Goal: Information Seeking & Learning: Learn about a topic

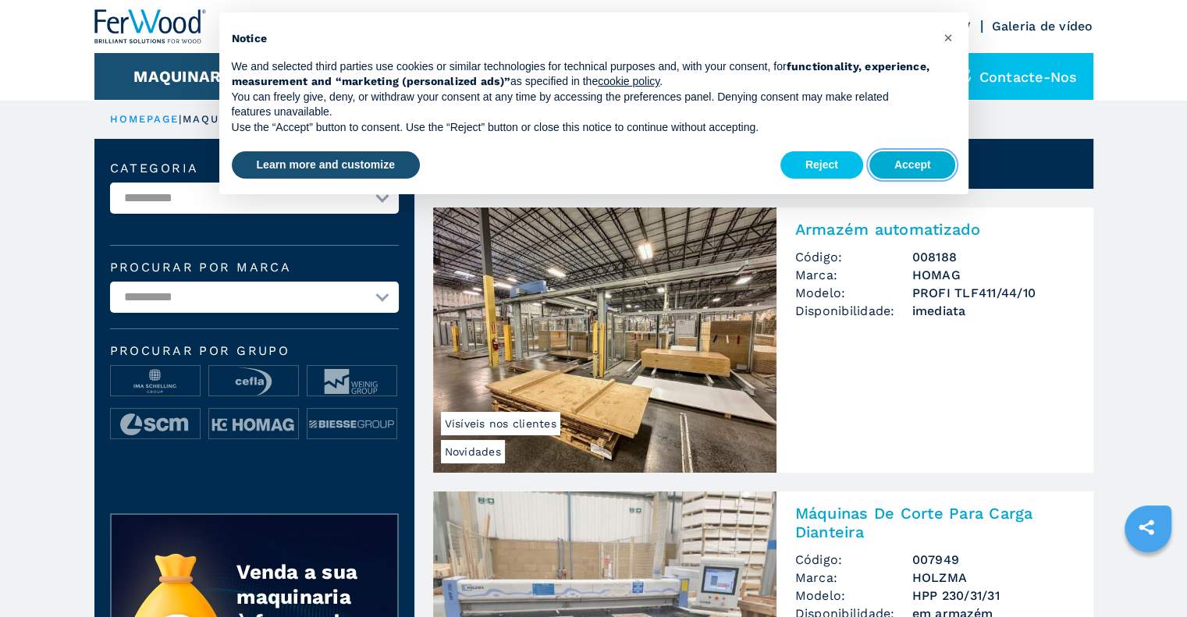
click at [927, 155] on button "Accept" at bounding box center [912, 165] width 87 height 28
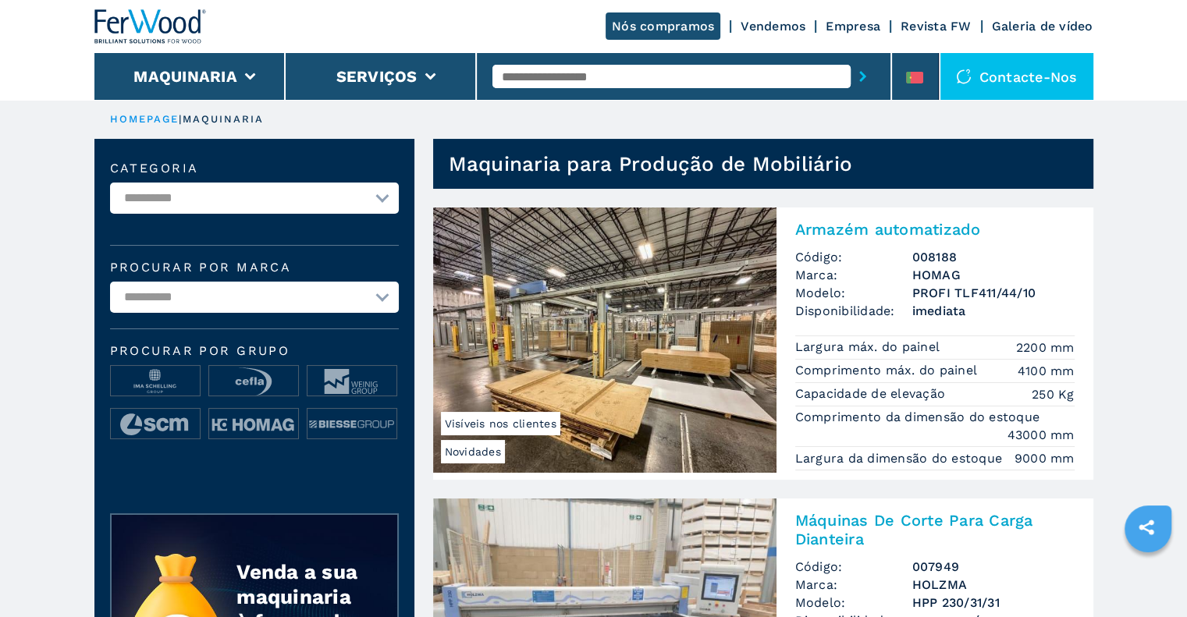
click at [533, 72] on input "text" at bounding box center [671, 76] width 358 height 23
click at [531, 75] on input "text" at bounding box center [671, 76] width 358 height 23
click at [534, 75] on input "text" at bounding box center [671, 76] width 358 height 23
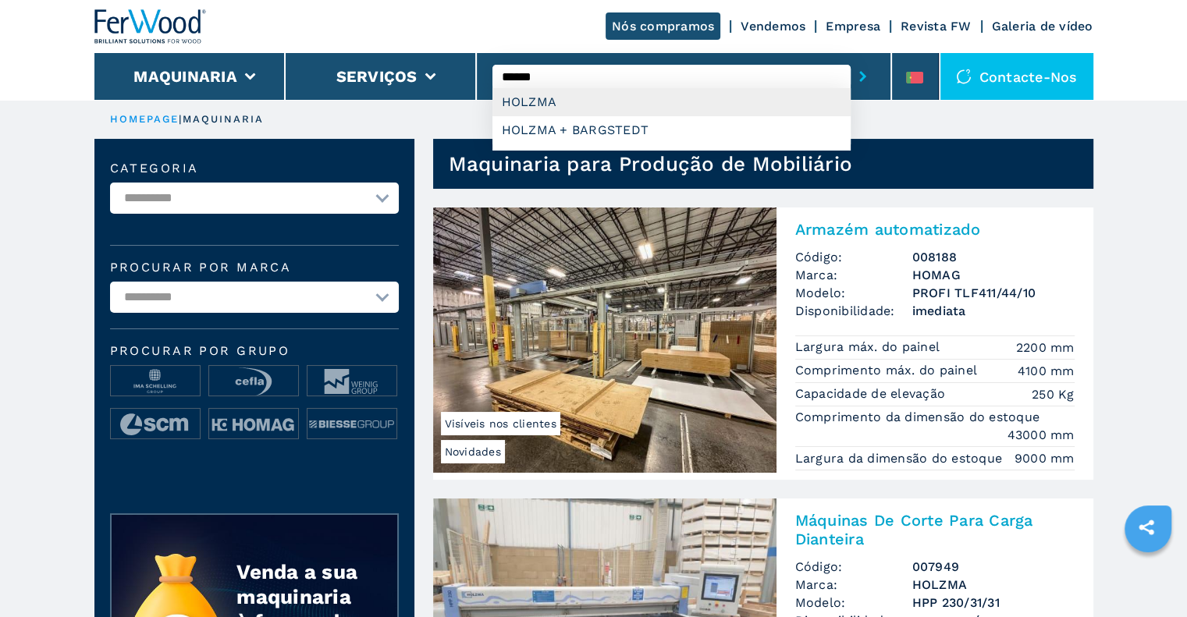
click at [596, 112] on div "HOLZMA" at bounding box center [671, 102] width 358 height 28
type input "******"
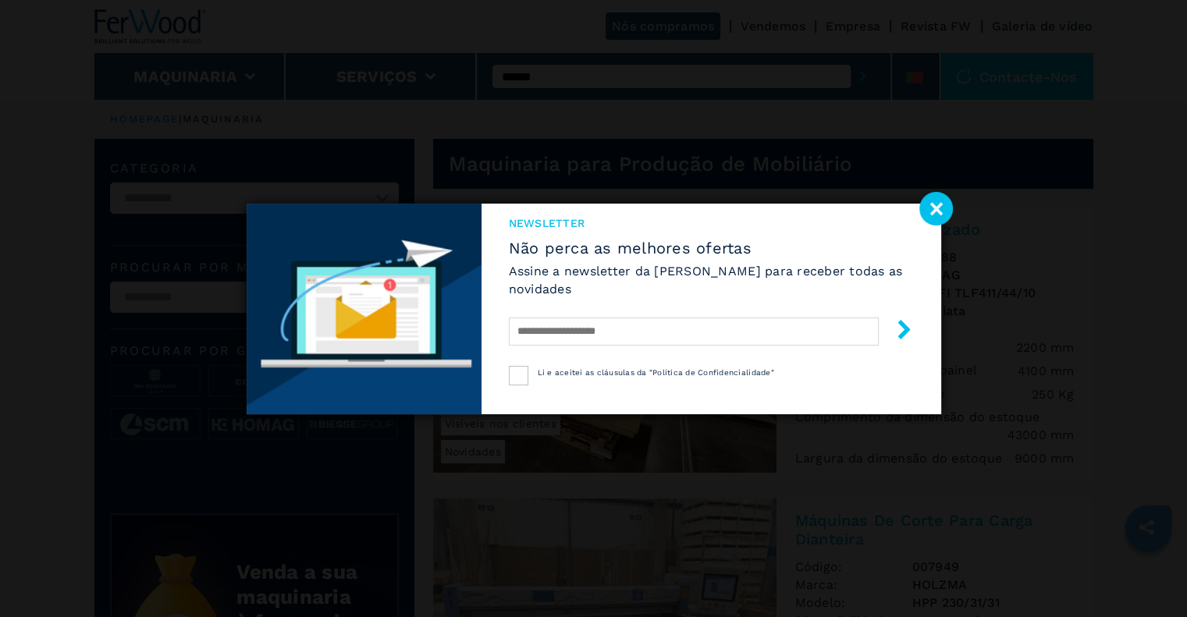
select select "******"
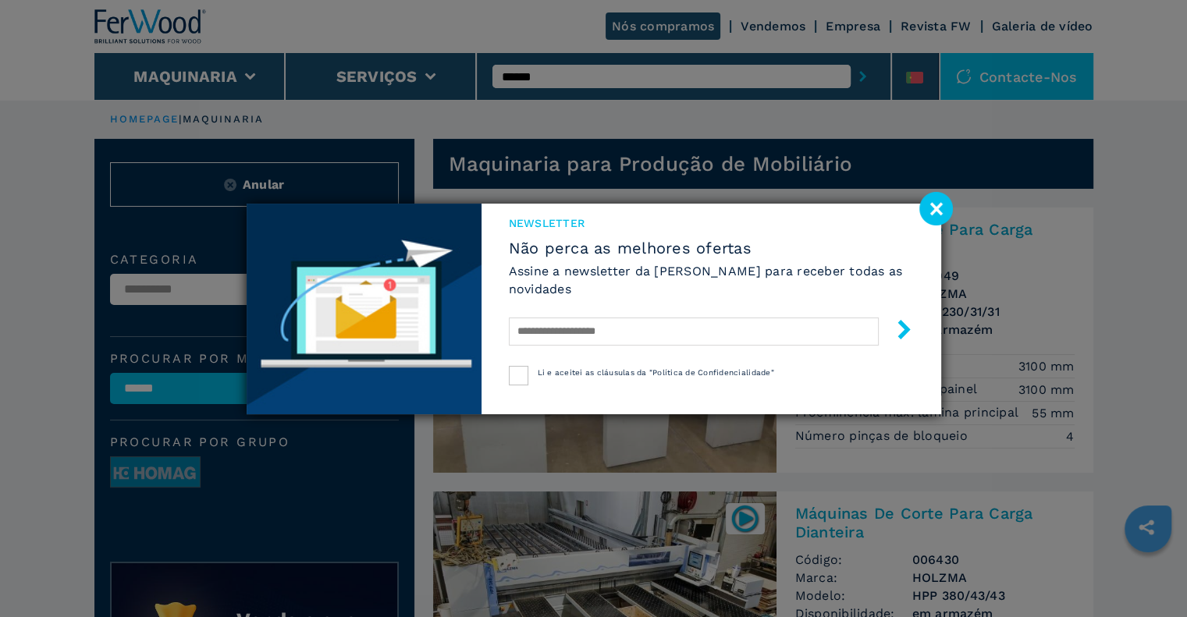
click at [942, 211] on image at bounding box center [936, 209] width 34 height 34
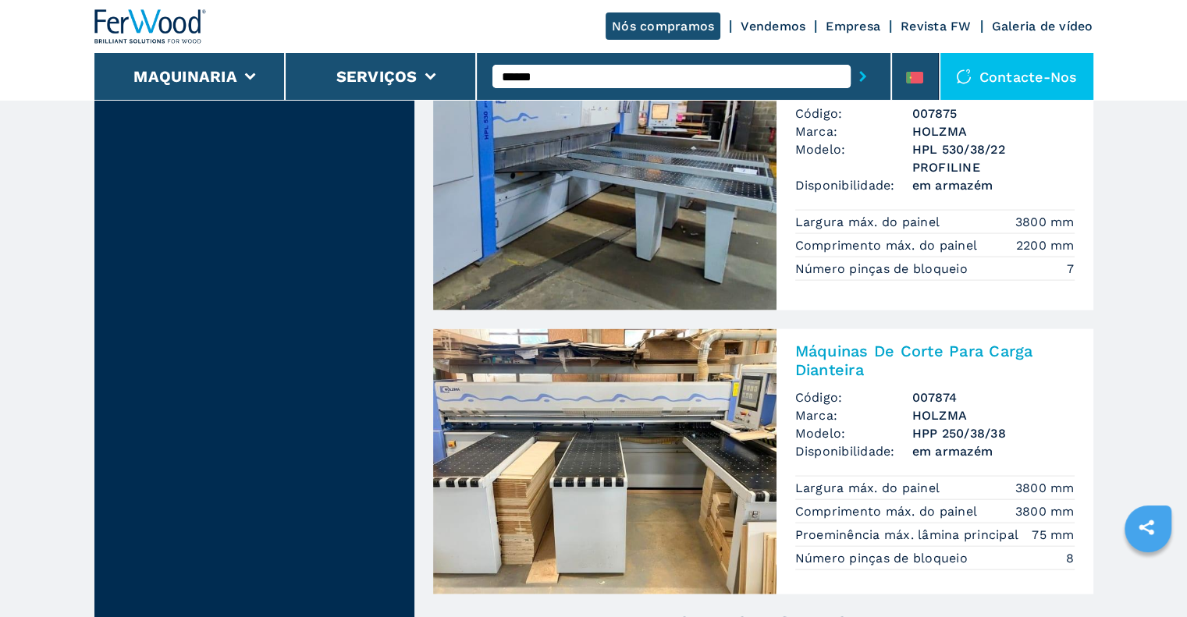
scroll to position [3355, 0]
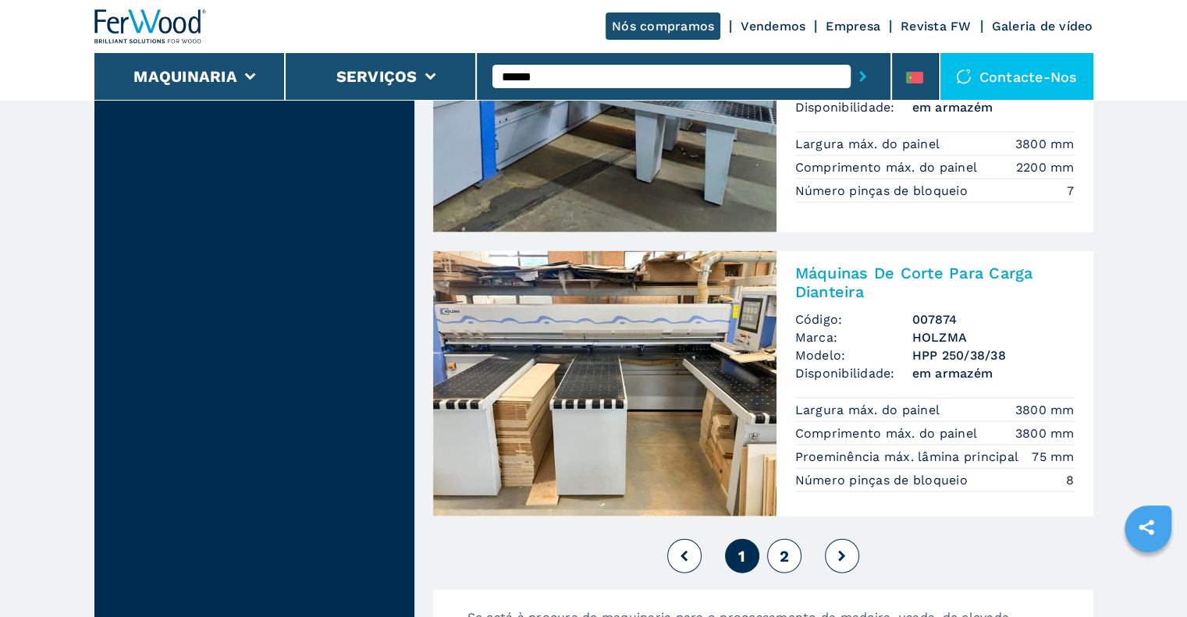
click at [648, 417] on img at bounding box center [604, 383] width 343 height 265
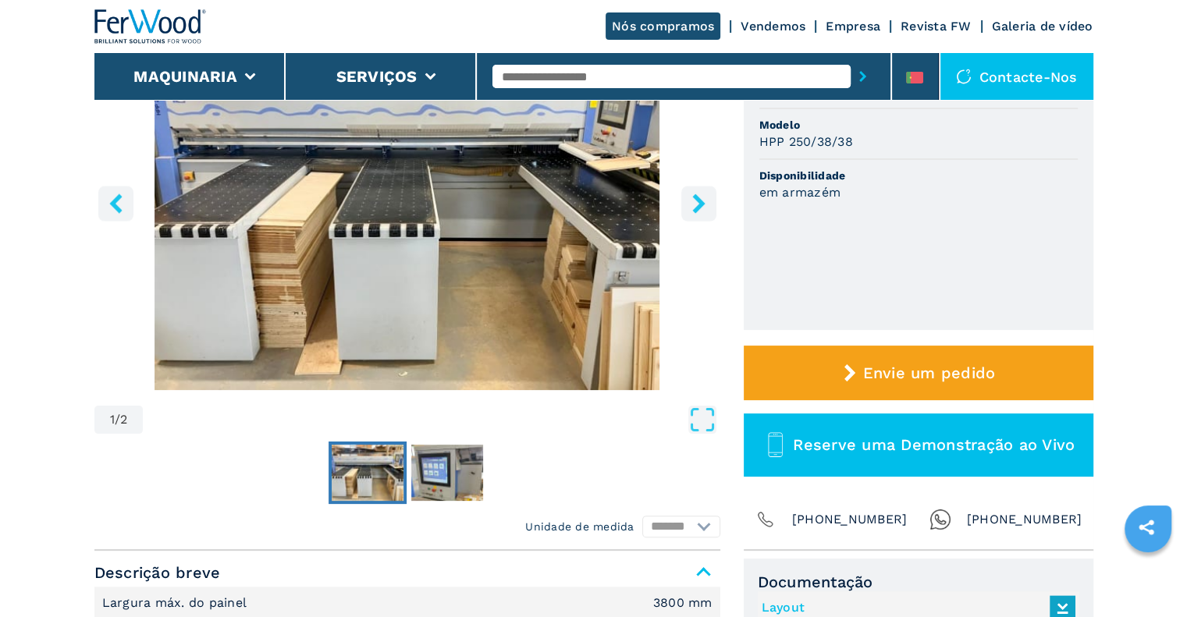
scroll to position [234, 0]
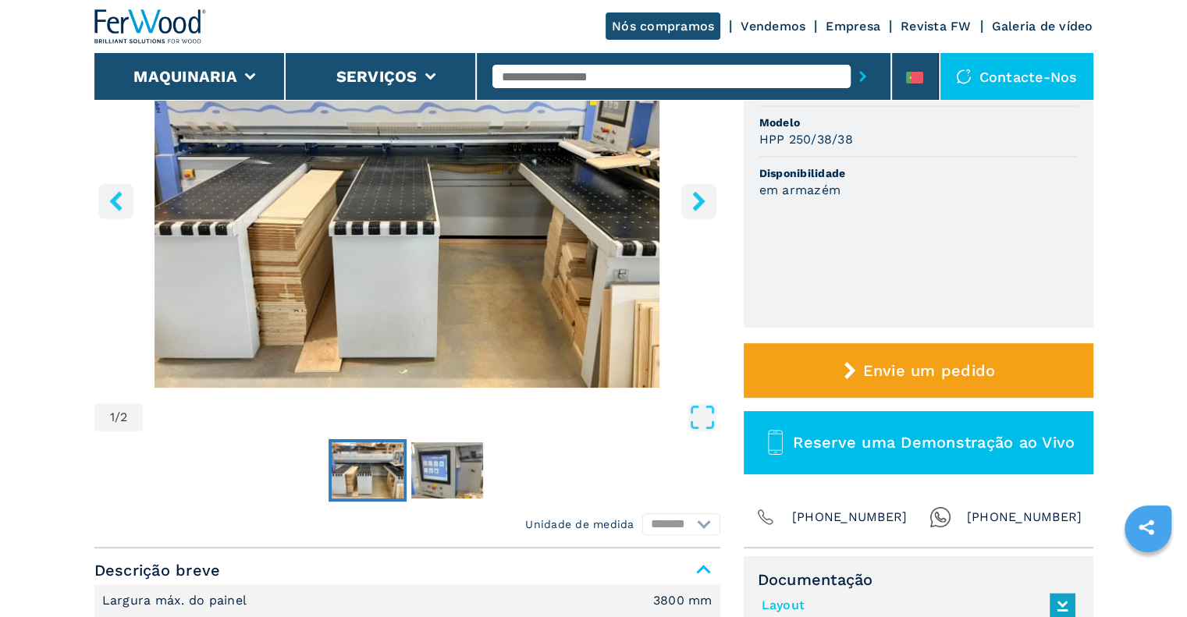
click at [695, 201] on icon "right-button" at bounding box center [699, 201] width 20 height 20
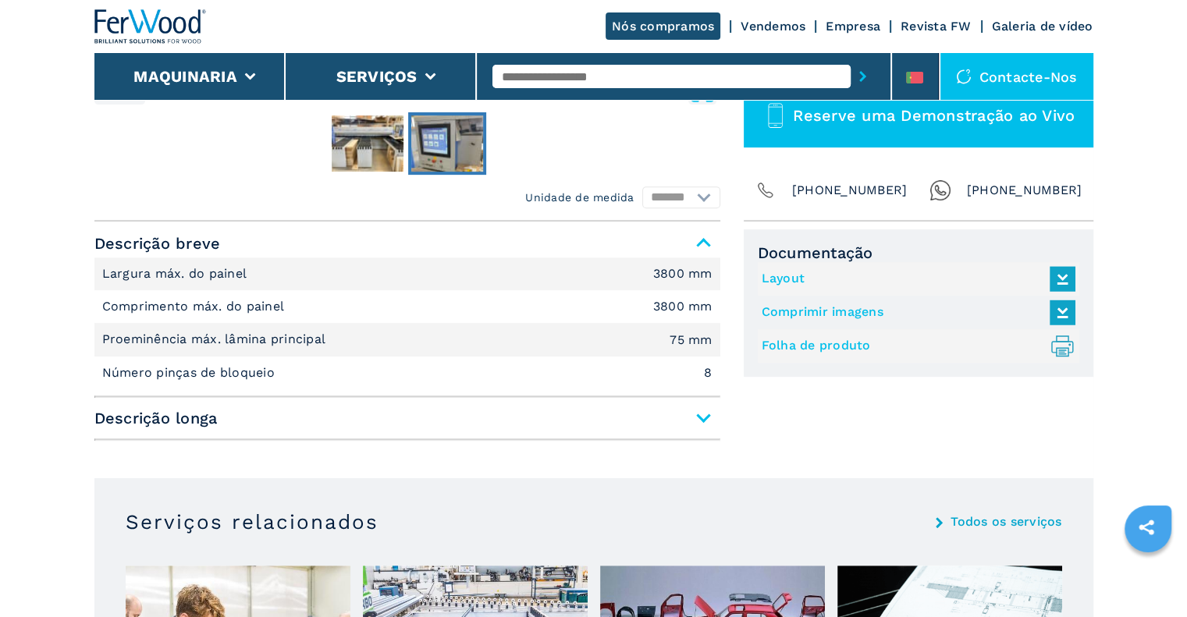
scroll to position [546, 0]
